Goal: Task Accomplishment & Management: Complete application form

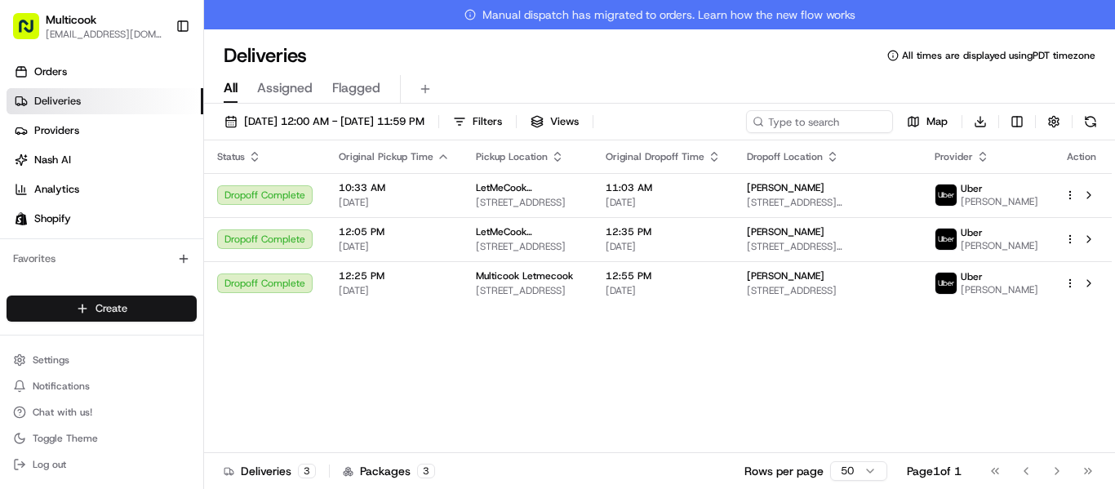
click at [163, 313] on html "Multicook [EMAIL_ADDRESS][DOMAIN_NAME] Toggle Sidebar Orders Deliveries Provide…" at bounding box center [557, 244] width 1115 height 489
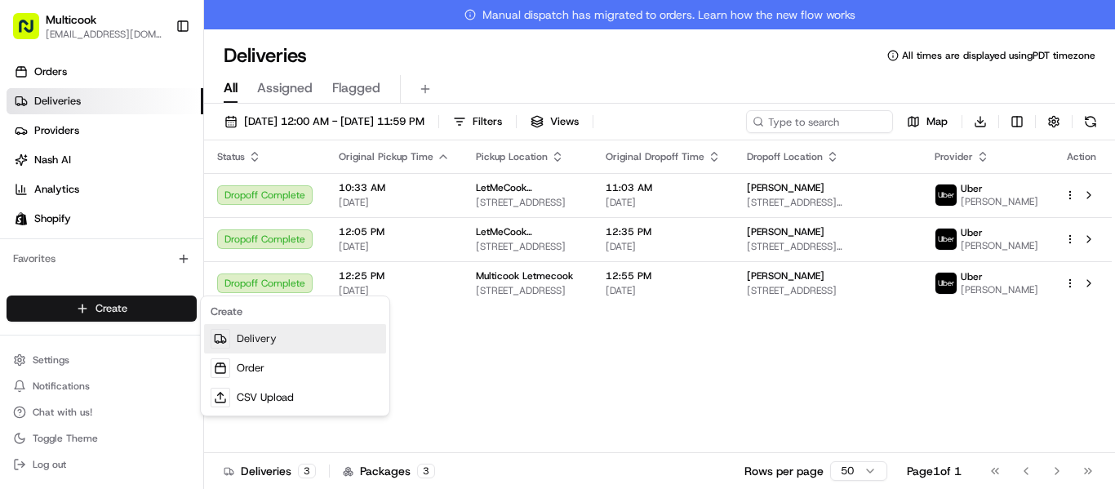
click at [254, 345] on link "Delivery" at bounding box center [295, 338] width 182 height 29
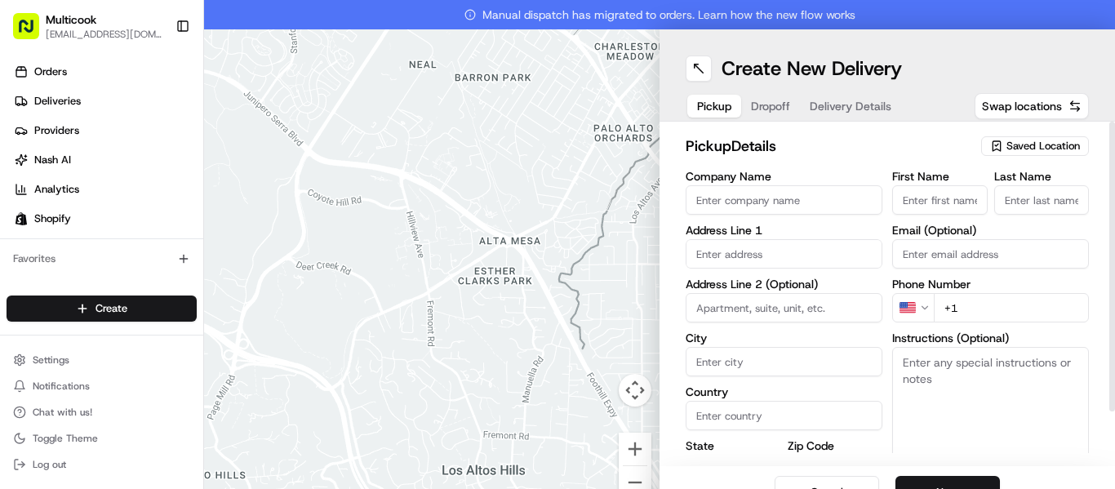
click at [815, 212] on input "Company Name" at bounding box center [784, 199] width 197 height 29
click at [986, 137] on div "Saved Location" at bounding box center [1035, 146] width 108 height 20
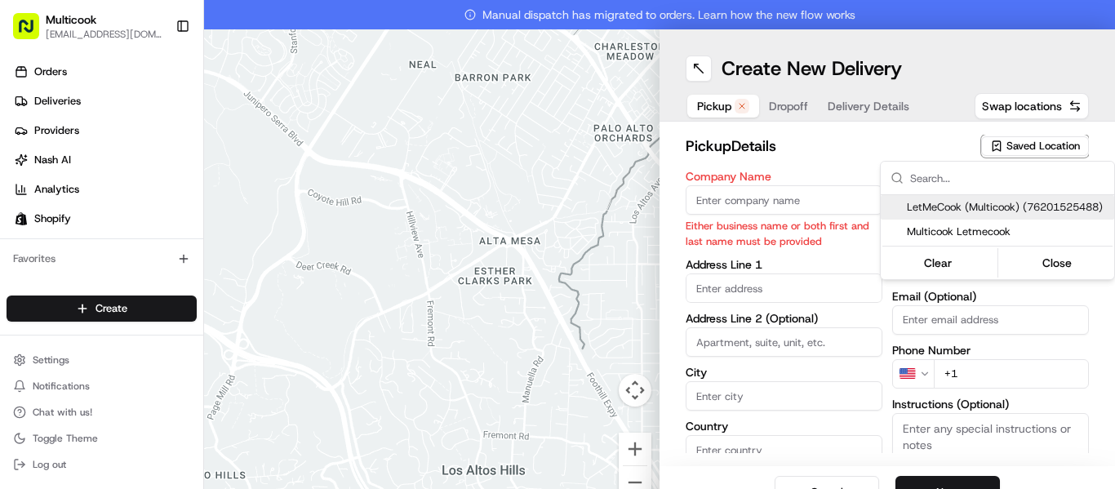
click at [940, 200] on span "LetMeCook (Multicook) (76201525488)" at bounding box center [1007, 207] width 201 height 15
type input "LetMeCook (Multicook)"
type input "[STREET_ADDRESS]"
type input "[GEOGRAPHIC_DATA]"
type input "US"
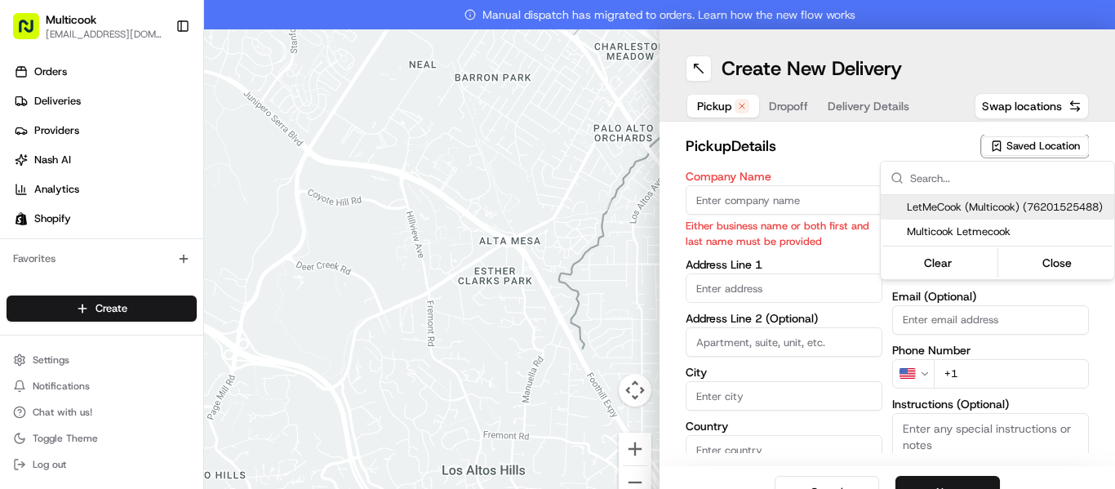
type input "CA"
type input "91423"
type input "[PERSON_NAME]"
type input "Nikityuk"
type input "[EMAIL_ADDRESS][DOMAIN_NAME]"
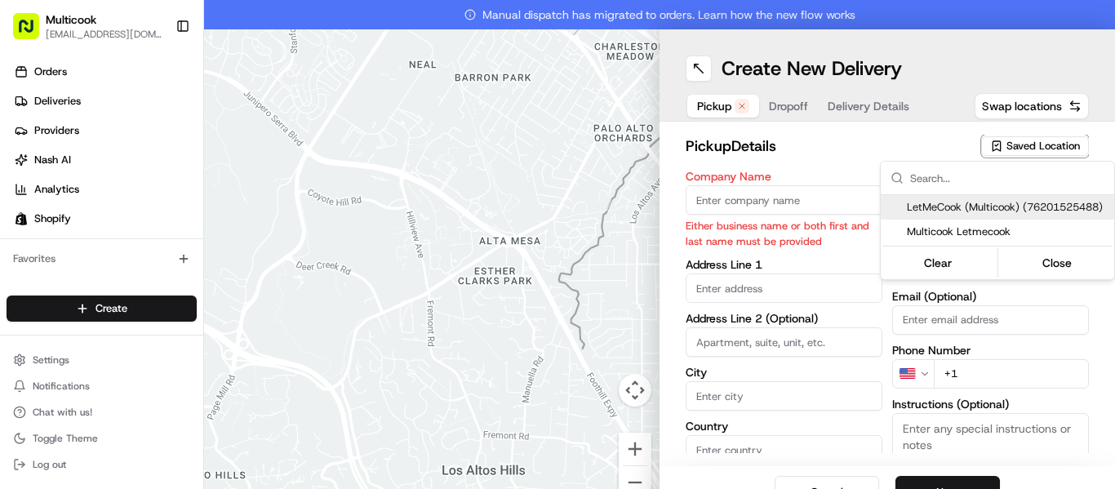
type input "[PHONE_NUMBER]"
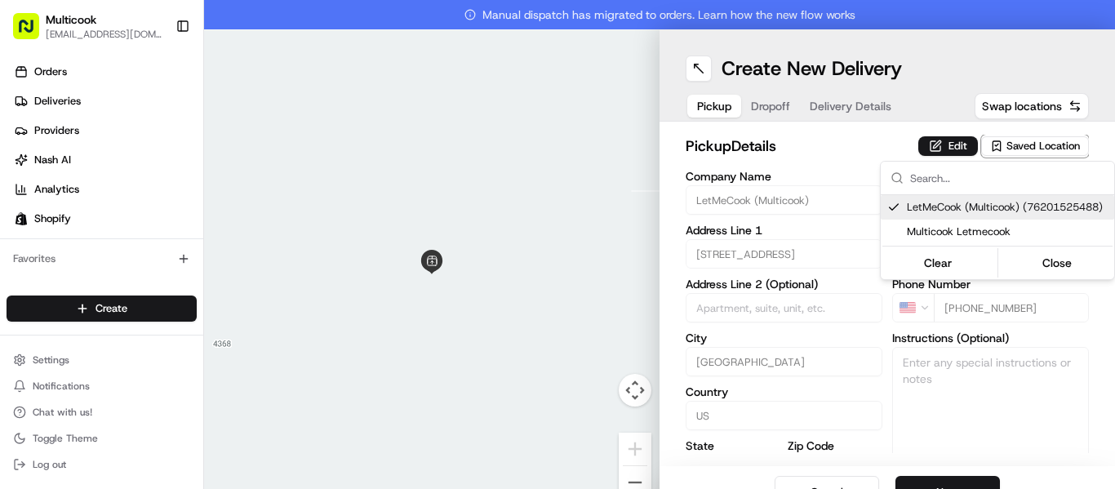
click at [866, 138] on html "Multicook [EMAIL_ADDRESS][DOMAIN_NAME] Toggle Sidebar Orders Deliveries Provide…" at bounding box center [557, 244] width 1115 height 489
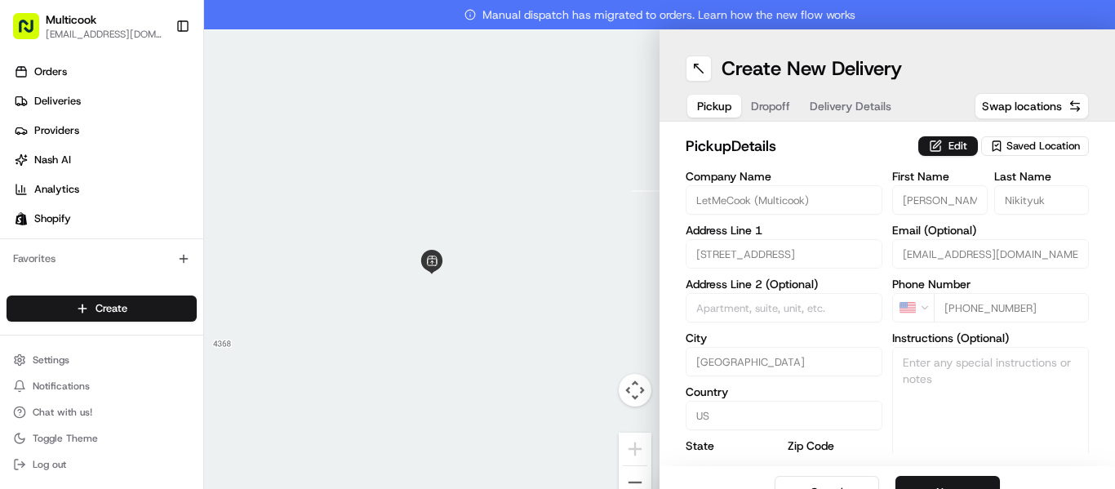
click at [866, 138] on html "Multicook [EMAIL_ADDRESS][DOMAIN_NAME] Toggle Sidebar Orders Deliveries Provide…" at bounding box center [557, 244] width 1115 height 489
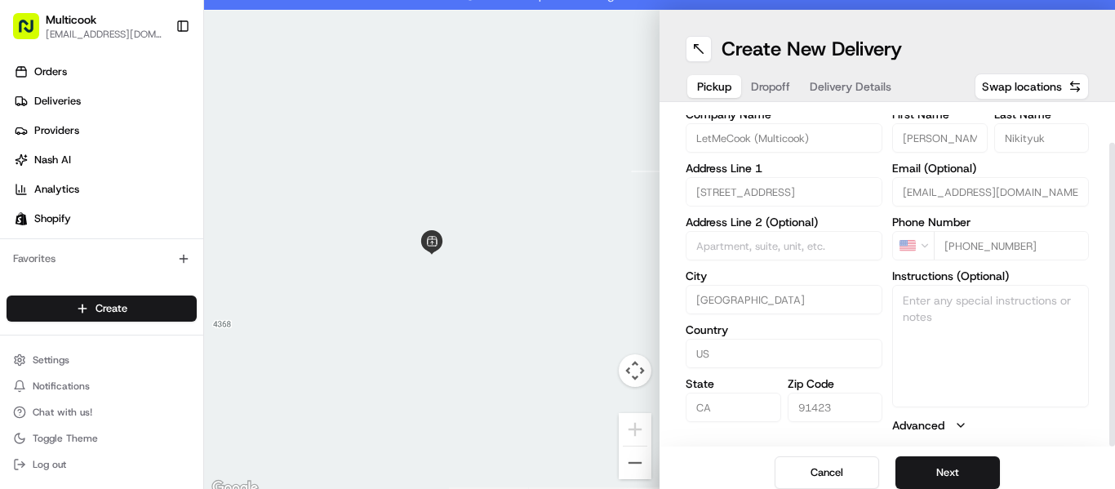
scroll to position [29, 0]
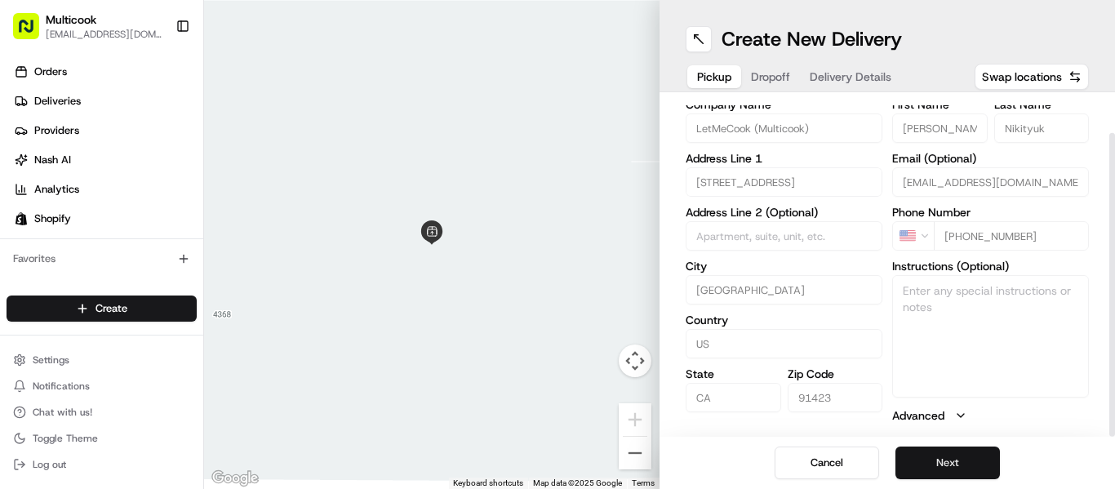
click at [933, 454] on button "Next" at bounding box center [947, 463] width 104 height 33
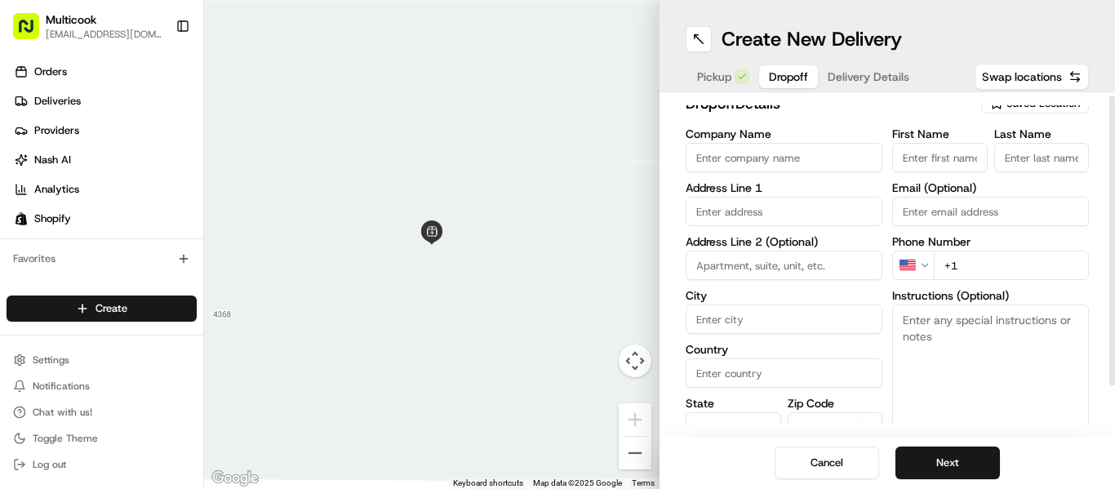
scroll to position [0, 0]
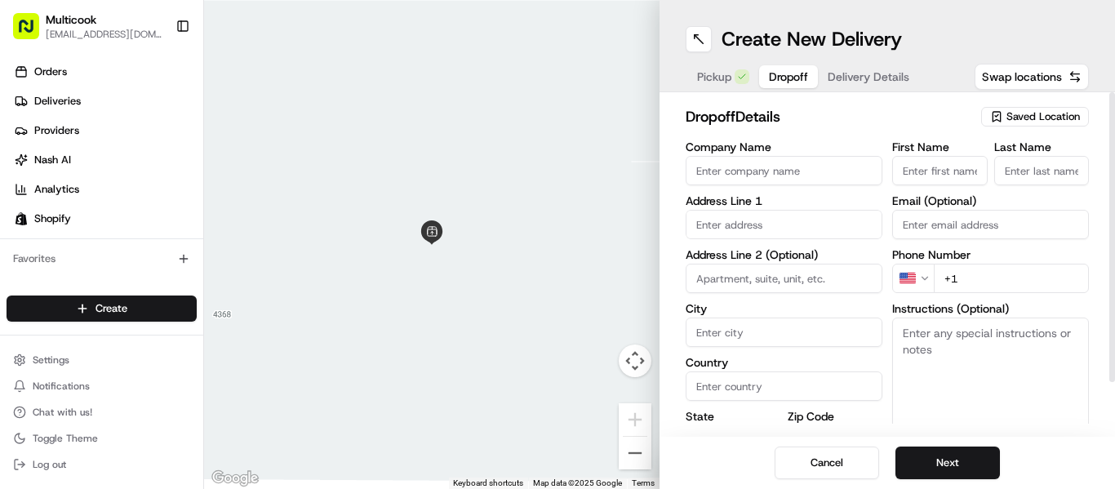
click at [910, 175] on input "First Name" at bounding box center [940, 170] width 96 height 29
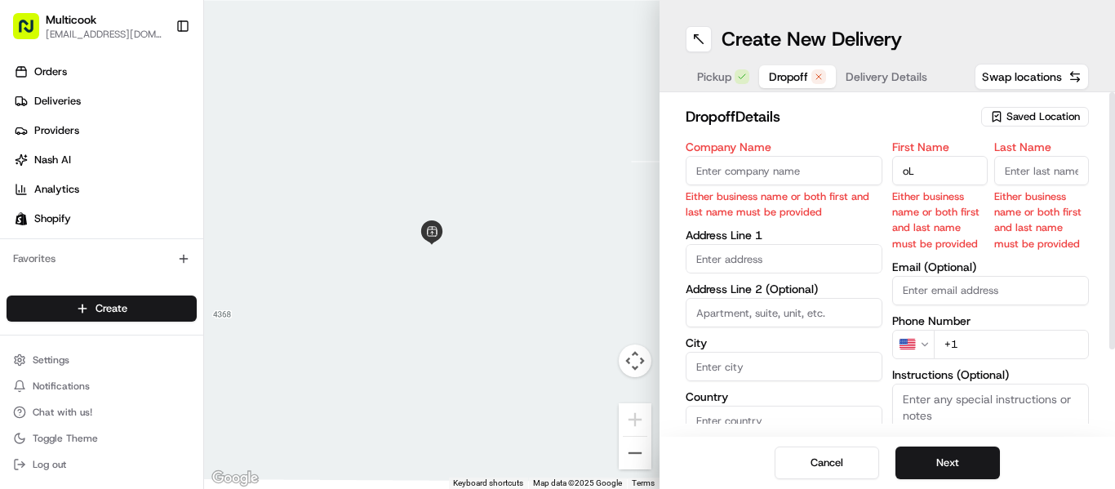
type input "o"
type input "Olena"
click at [1063, 179] on input "Last Name" at bounding box center [1042, 170] width 96 height 29
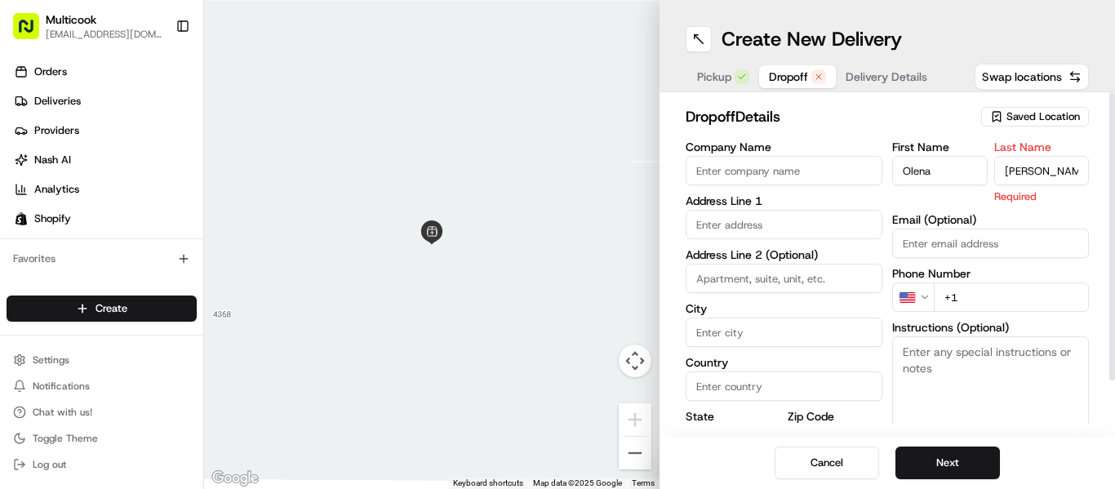
type input "[PERSON_NAME]"
click at [787, 233] on input "text" at bounding box center [784, 224] width 197 height 29
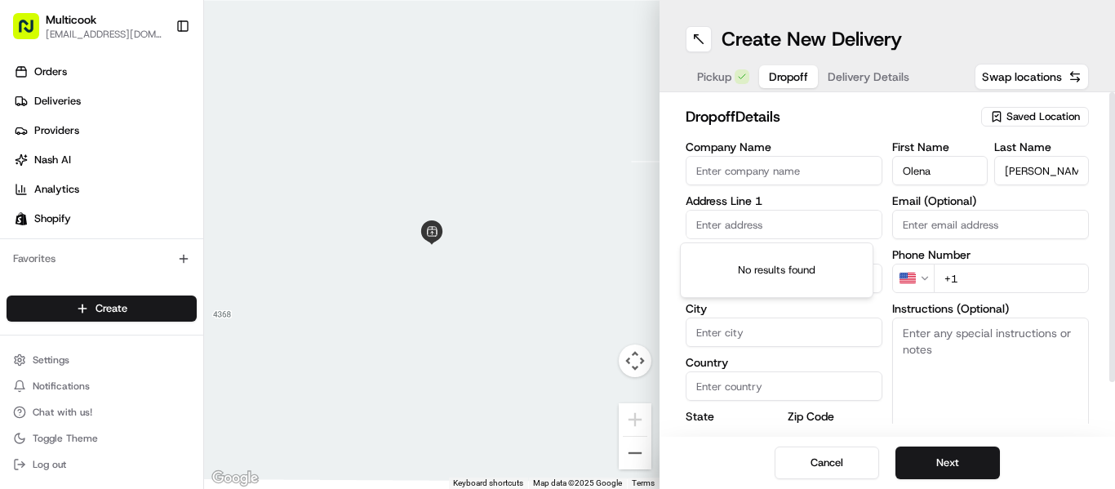
click at [795, 220] on input "text" at bounding box center [784, 224] width 197 height 29
paste input "[STREET_ADDRESS][PERSON_NAME]"
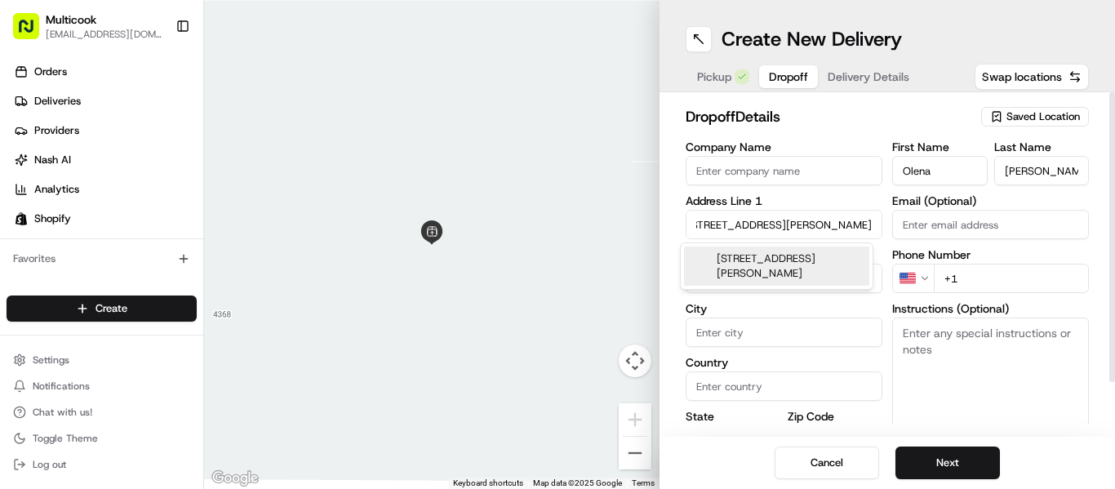
click at [829, 254] on div "[STREET_ADDRESS][PERSON_NAME]" at bounding box center [776, 266] width 185 height 39
type input "[STREET_ADDRESS][PERSON_NAME]"
type input "210"
type input "[GEOGRAPHIC_DATA]"
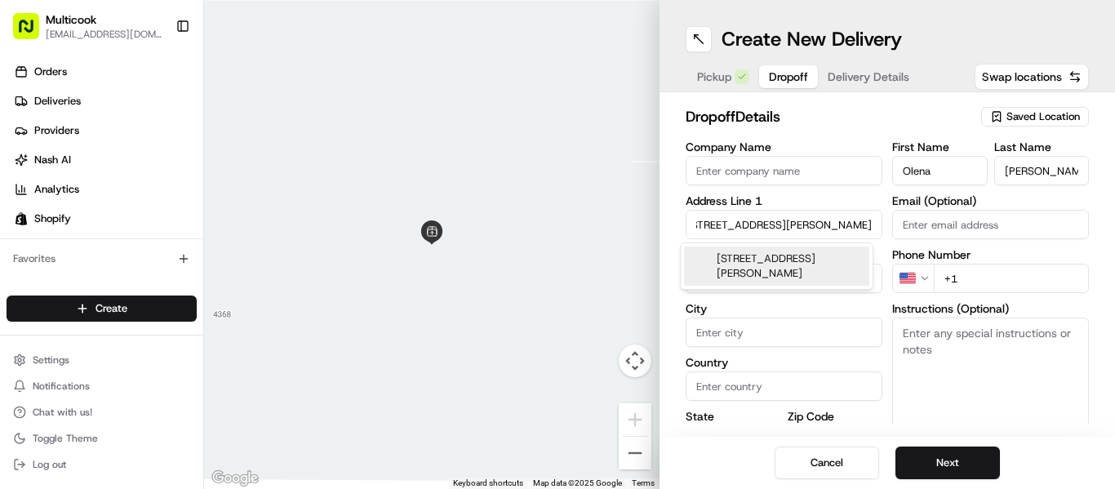
type input "CA"
type input "90028"
type input "[STREET_ADDRESS][PERSON_NAME]"
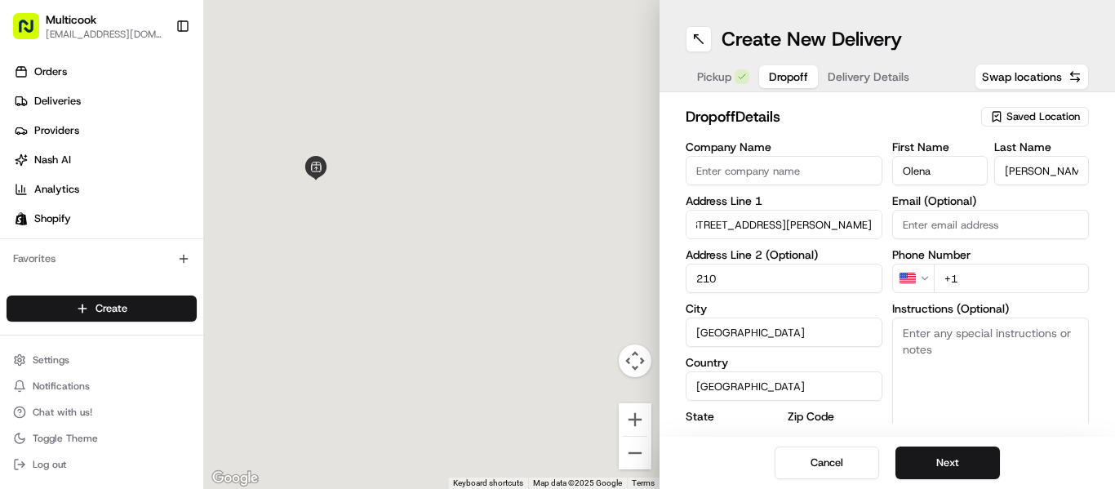
scroll to position [0, 0]
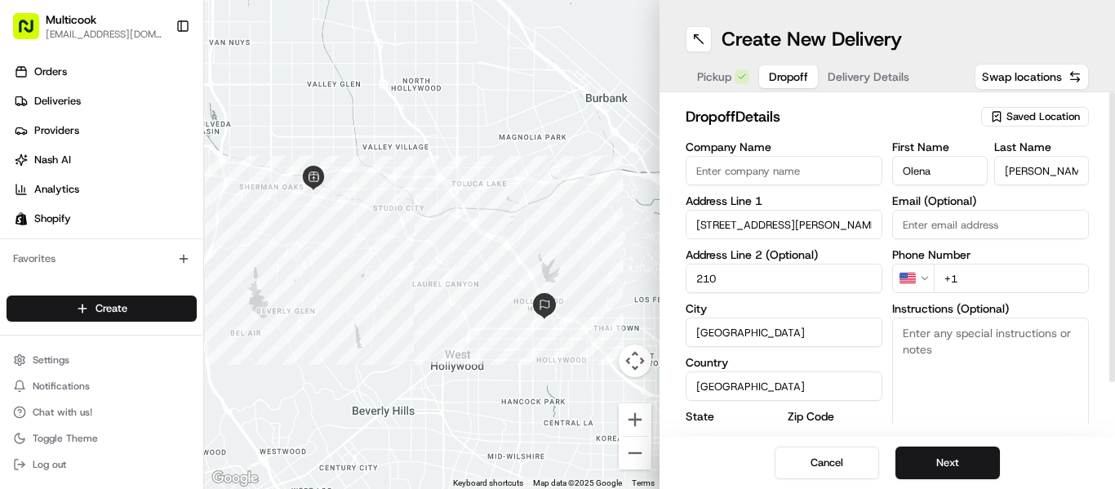
click at [966, 278] on input "+1" at bounding box center [1011, 278] width 155 height 29
paste input "[PHONE_NUMBER]"
type input "[PHONE_NUMBER]"
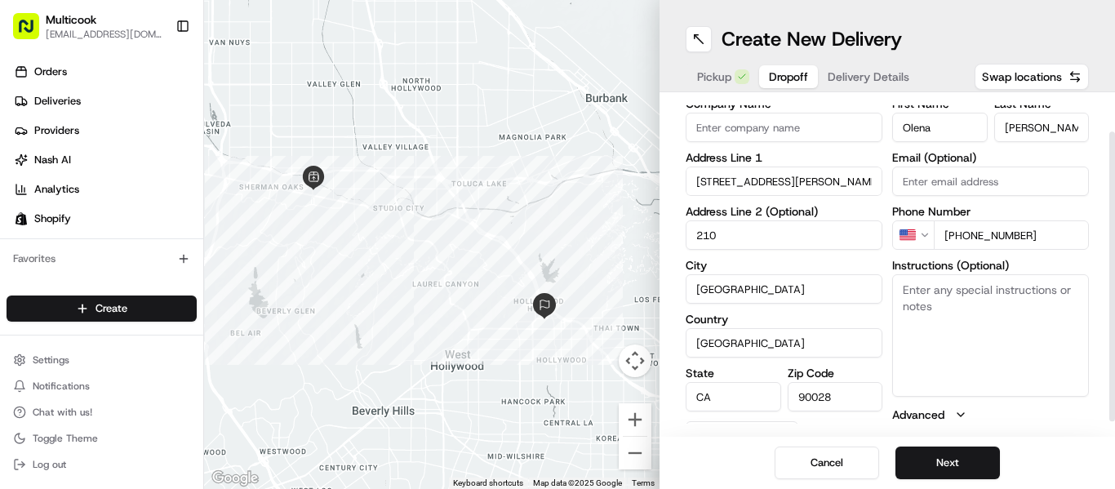
scroll to position [60, 0]
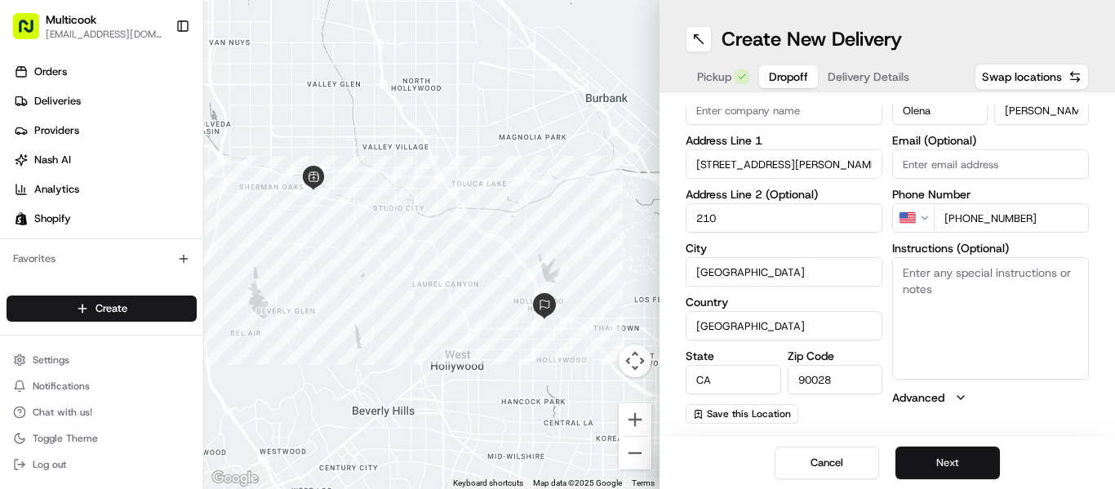
click at [943, 458] on button "Next" at bounding box center [947, 463] width 104 height 33
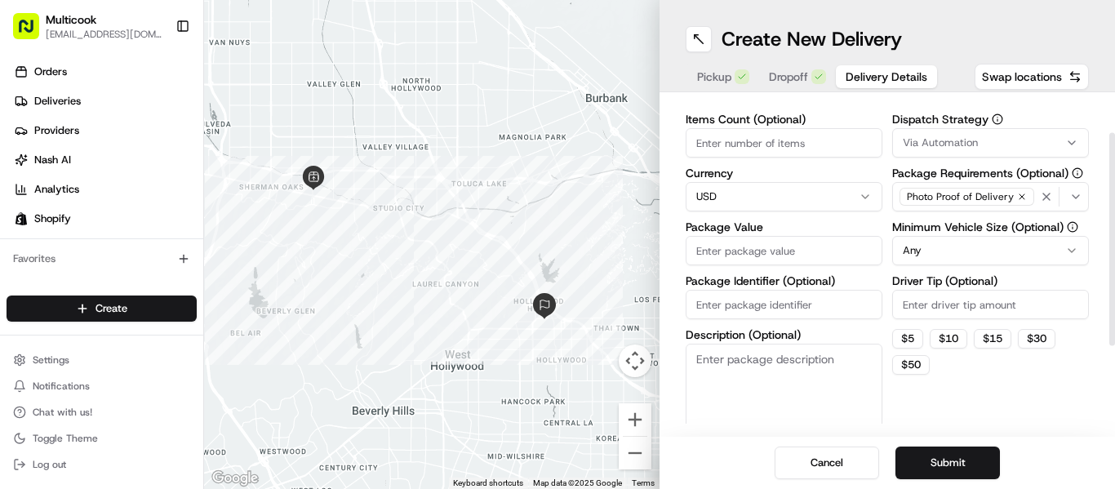
click at [790, 130] on input "Items Count (Optional)" at bounding box center [784, 142] width 197 height 29
type input "1"
click at [749, 237] on input "Package Value" at bounding box center [784, 250] width 197 height 29
type input "83"
click at [840, 425] on div "Delivery Details now scheduled Items Count (Optional) 1 Currency USD Package Va…" at bounding box center [888, 264] width 456 height 344
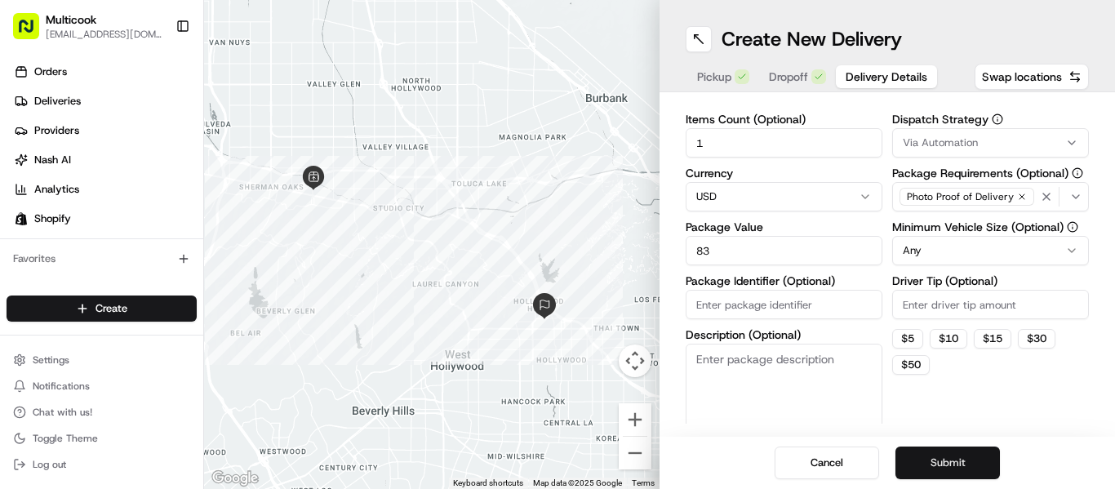
click at [928, 456] on button "Submit" at bounding box center [947, 463] width 104 height 33
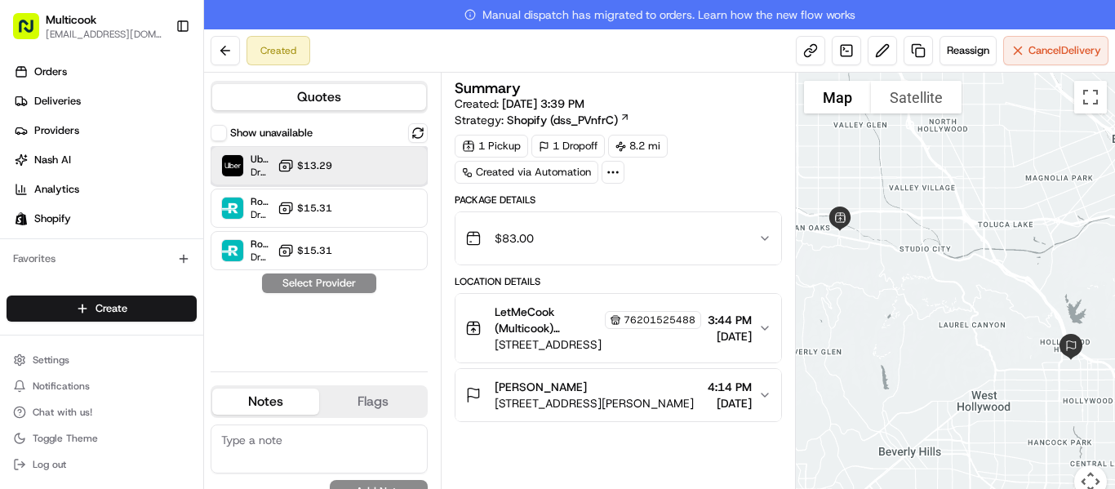
click at [365, 169] on div "Uber Dropoff ETA 42 minutes $13.29" at bounding box center [319, 165] width 217 height 39
click at [368, 285] on button "Assign Provider" at bounding box center [319, 283] width 116 height 20
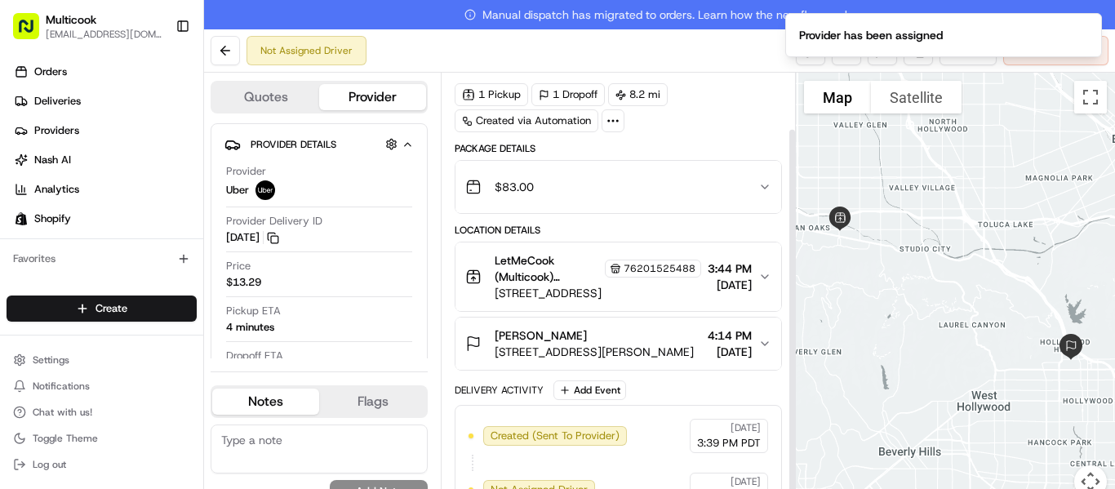
scroll to position [63, 0]
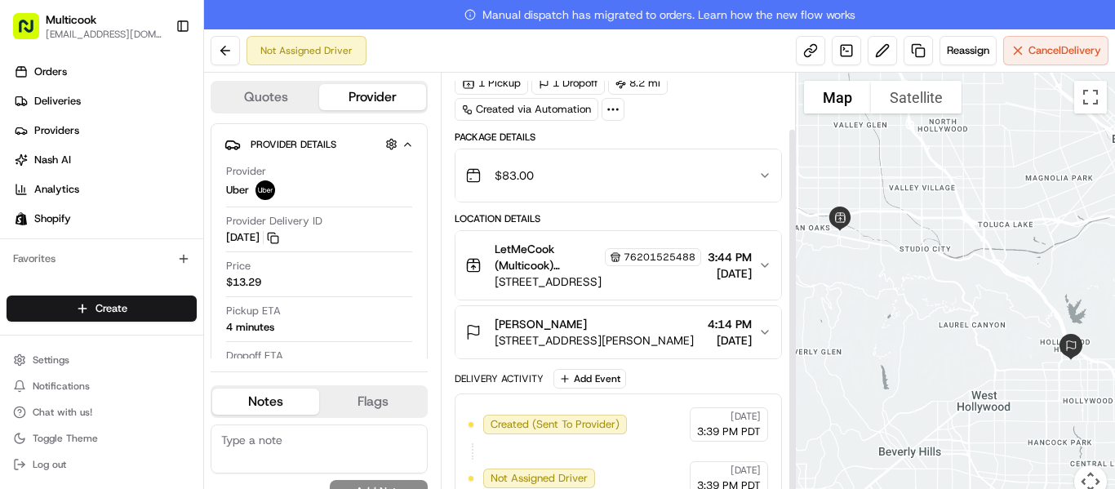
click at [598, 337] on span "[STREET_ADDRESS][PERSON_NAME]" at bounding box center [594, 340] width 199 height 16
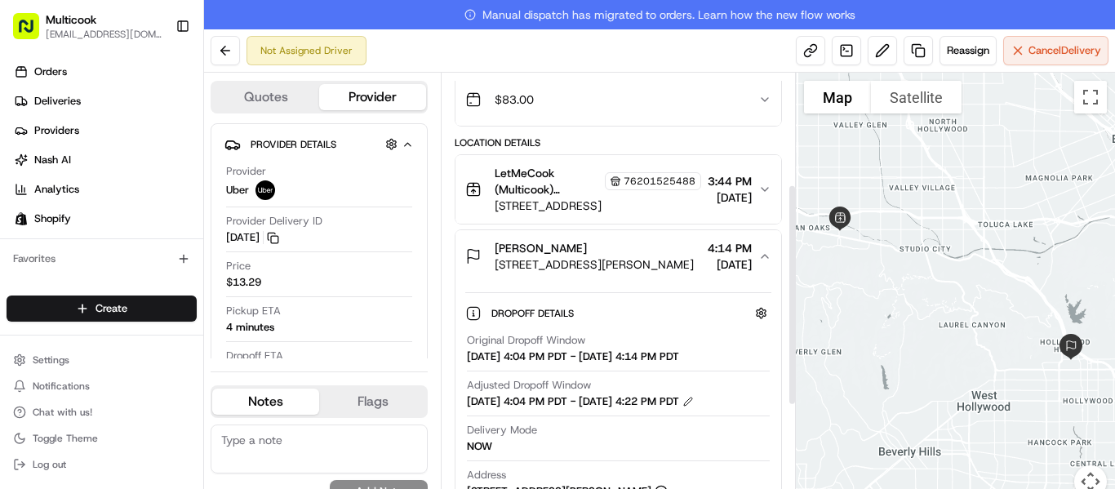
scroll to position [226, 0]
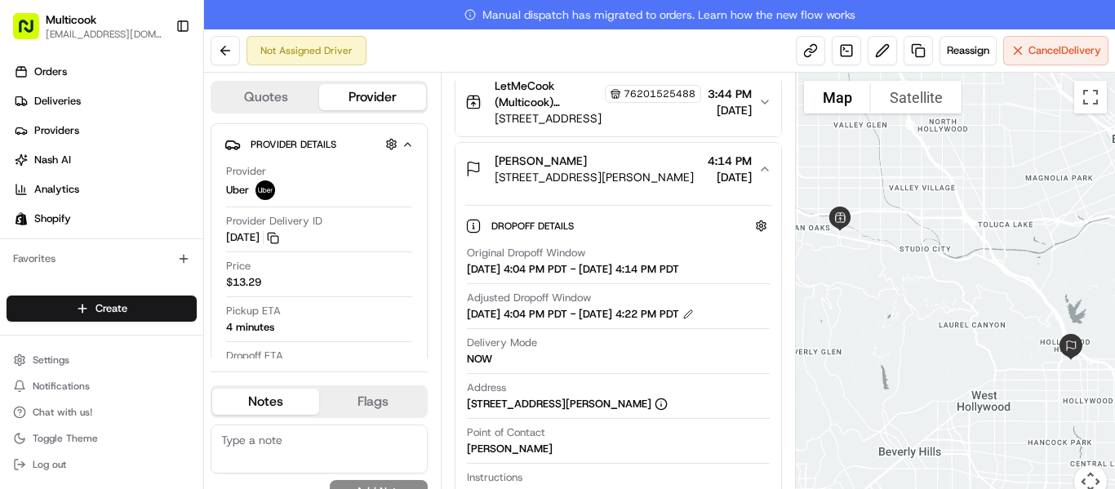
click at [602, 193] on button "[PERSON_NAME] [STREET_ADDRESS][PERSON_NAME] 4:14 PM [DATE]" at bounding box center [619, 169] width 326 height 52
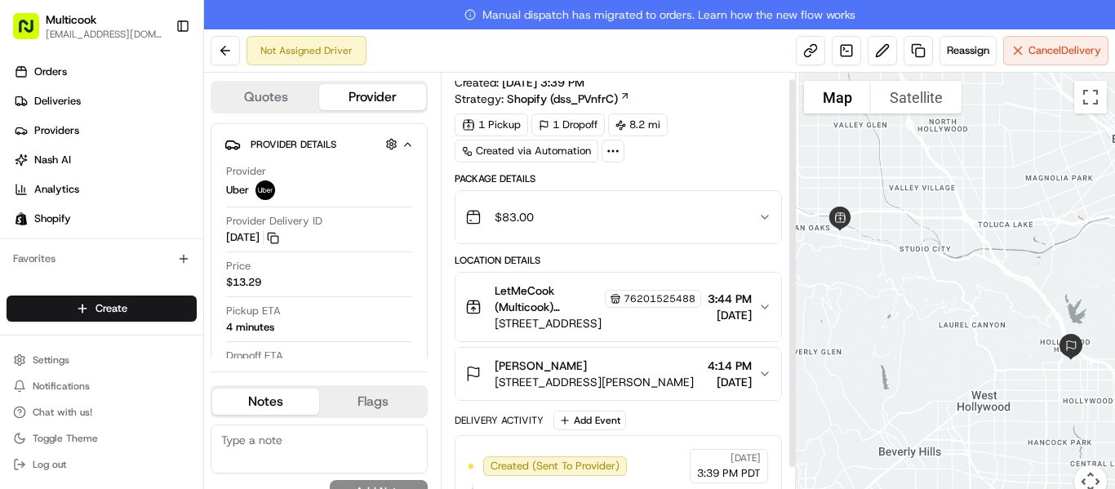
scroll to position [0, 0]
